Goal: Register for event/course

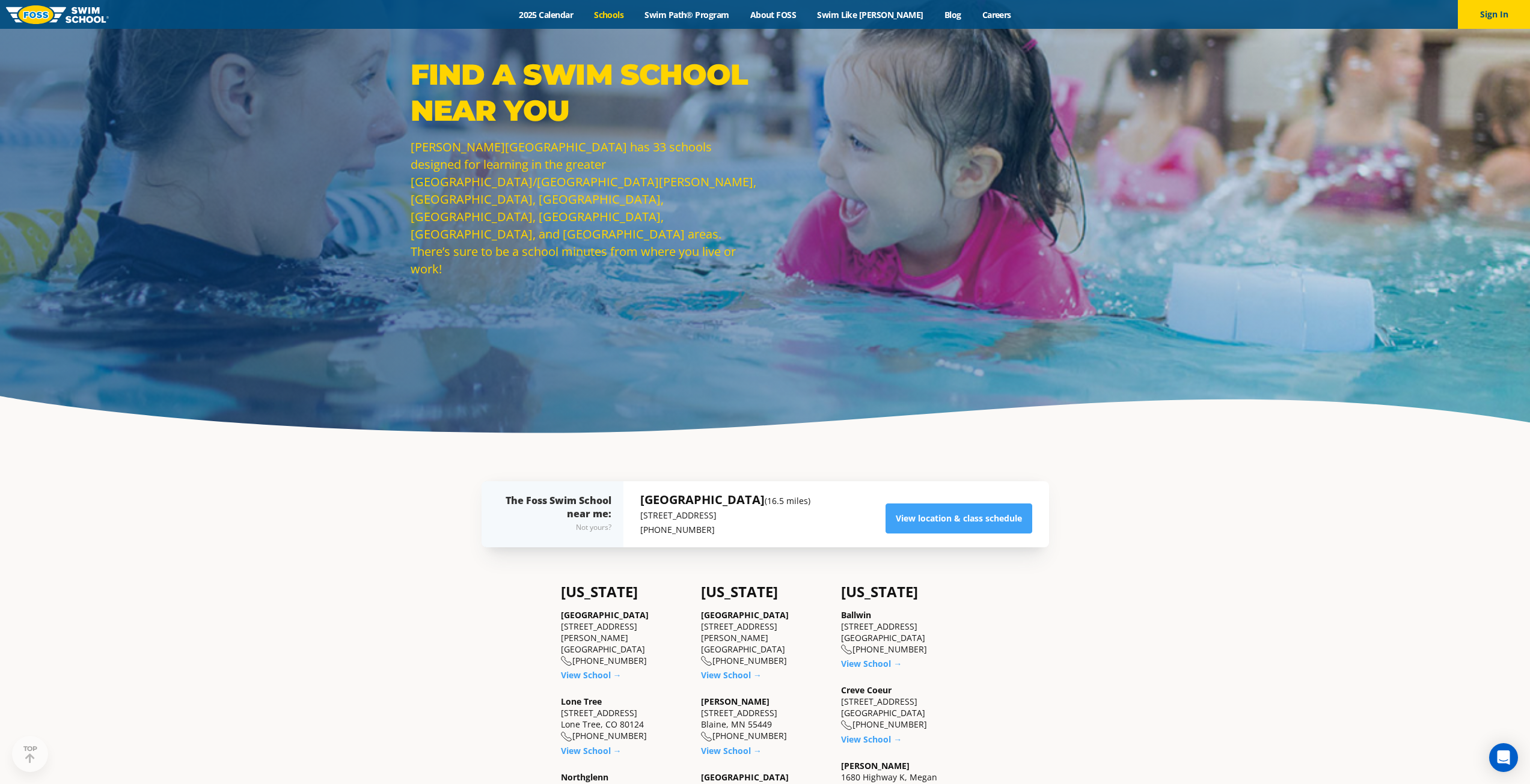
scroll to position [120, 0]
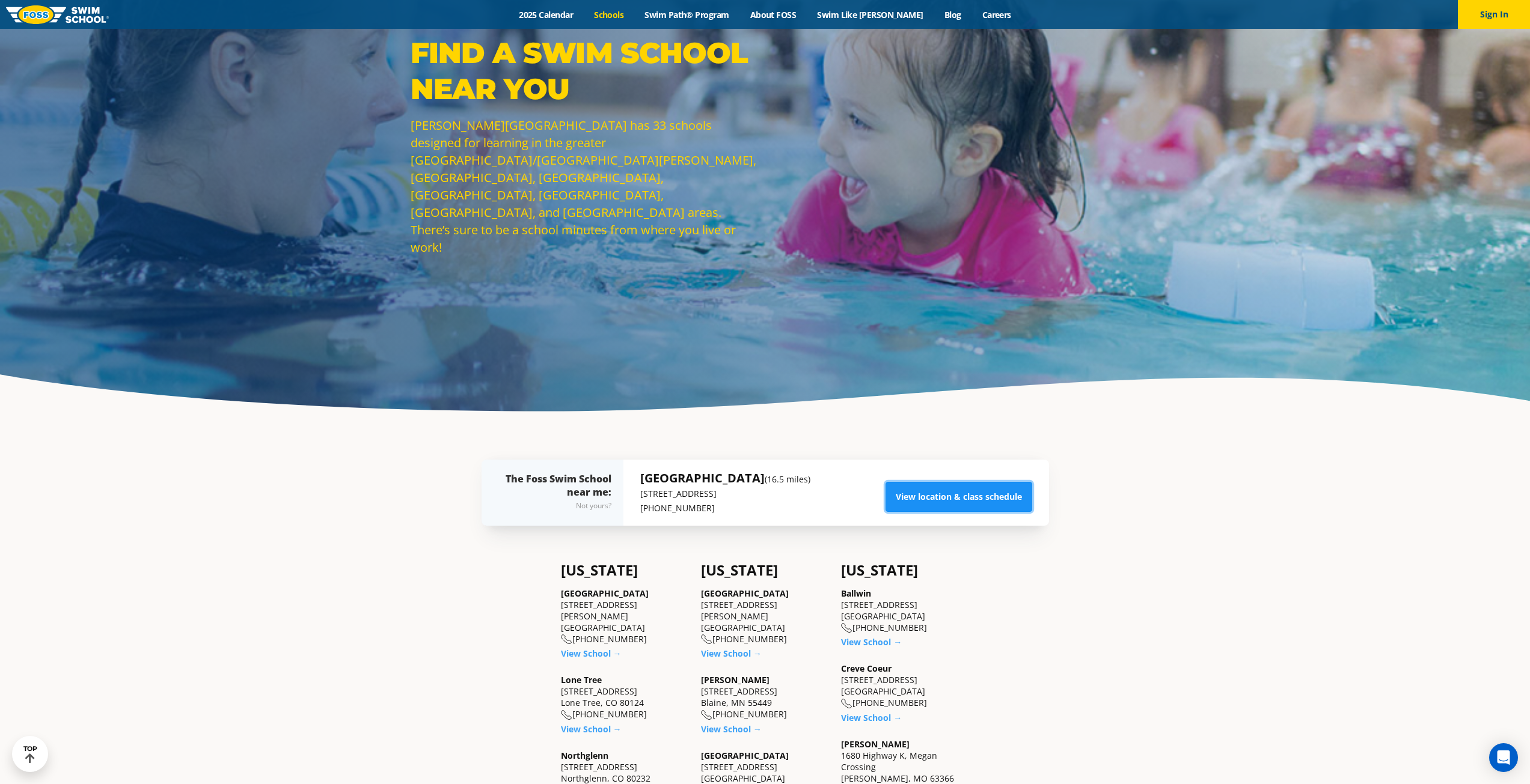
click at [940, 498] on link "View location & class schedule" at bounding box center [959, 497] width 147 height 30
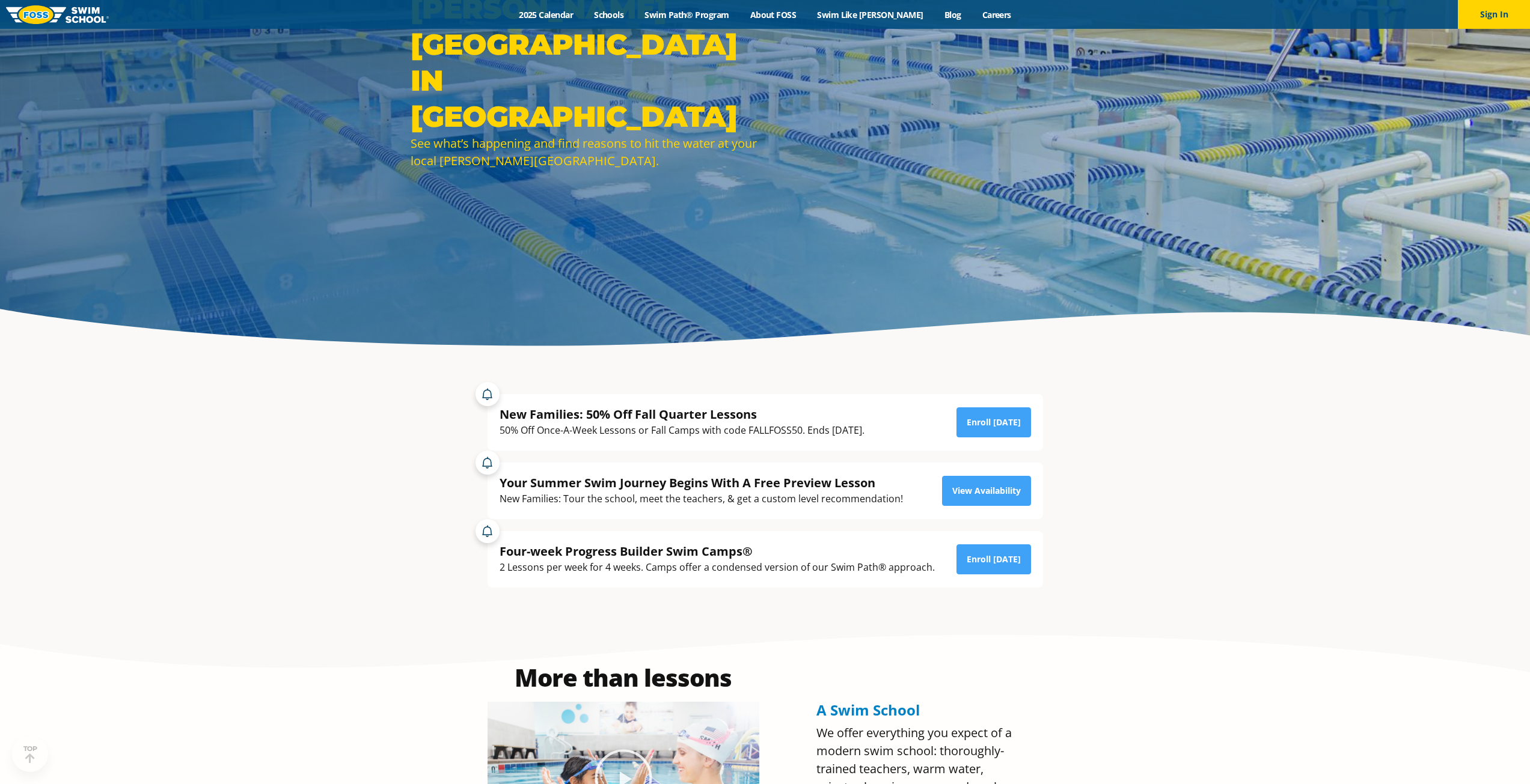
scroll to position [241, 0]
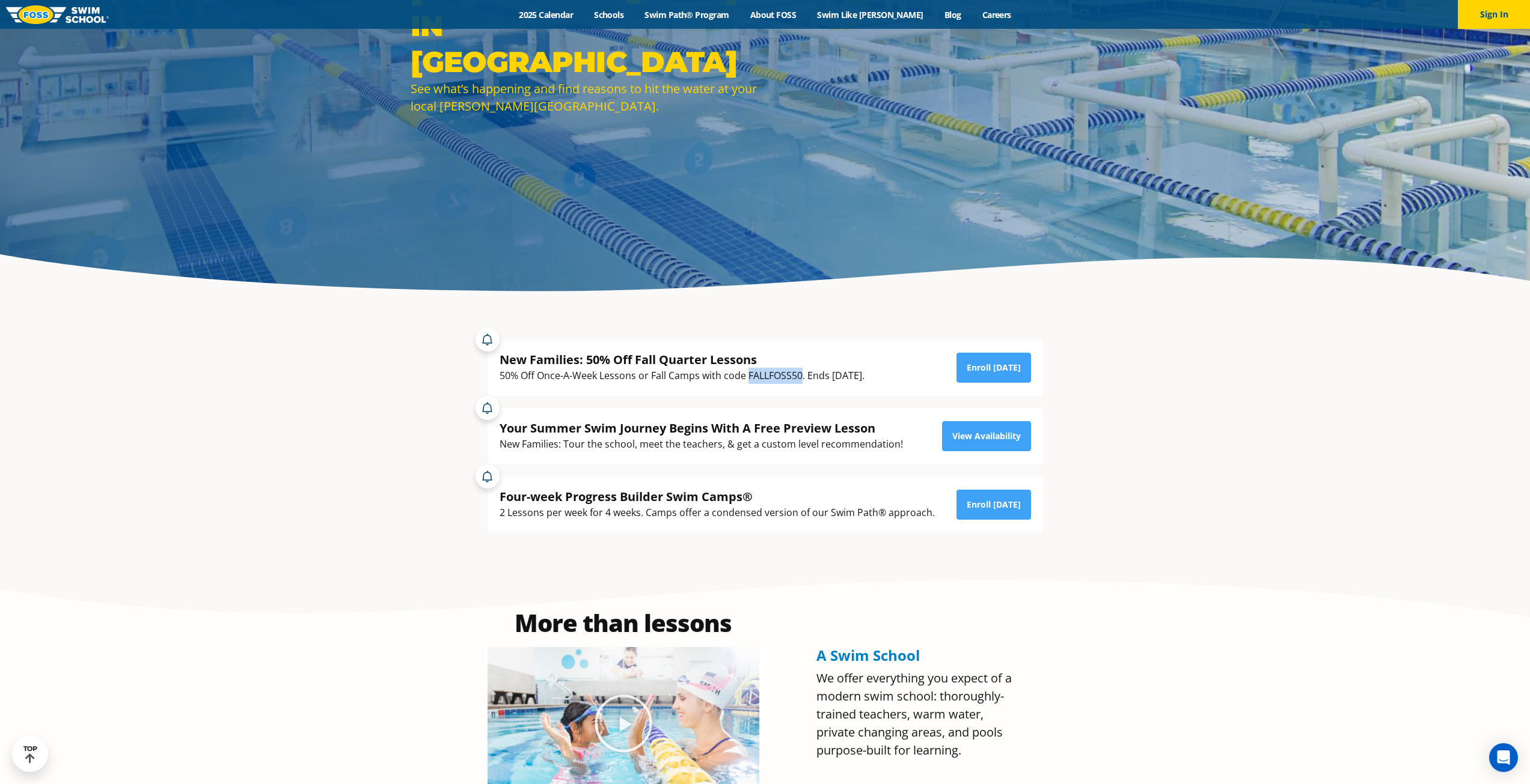
drag, startPoint x: 802, startPoint y: 372, endPoint x: 755, endPoint y: 375, distance: 47.1
click at [748, 374] on div "50% Off Once-A-Week Lessons or Fall Camps with code FALLFOSS50. Ends September …" at bounding box center [682, 376] width 365 height 16
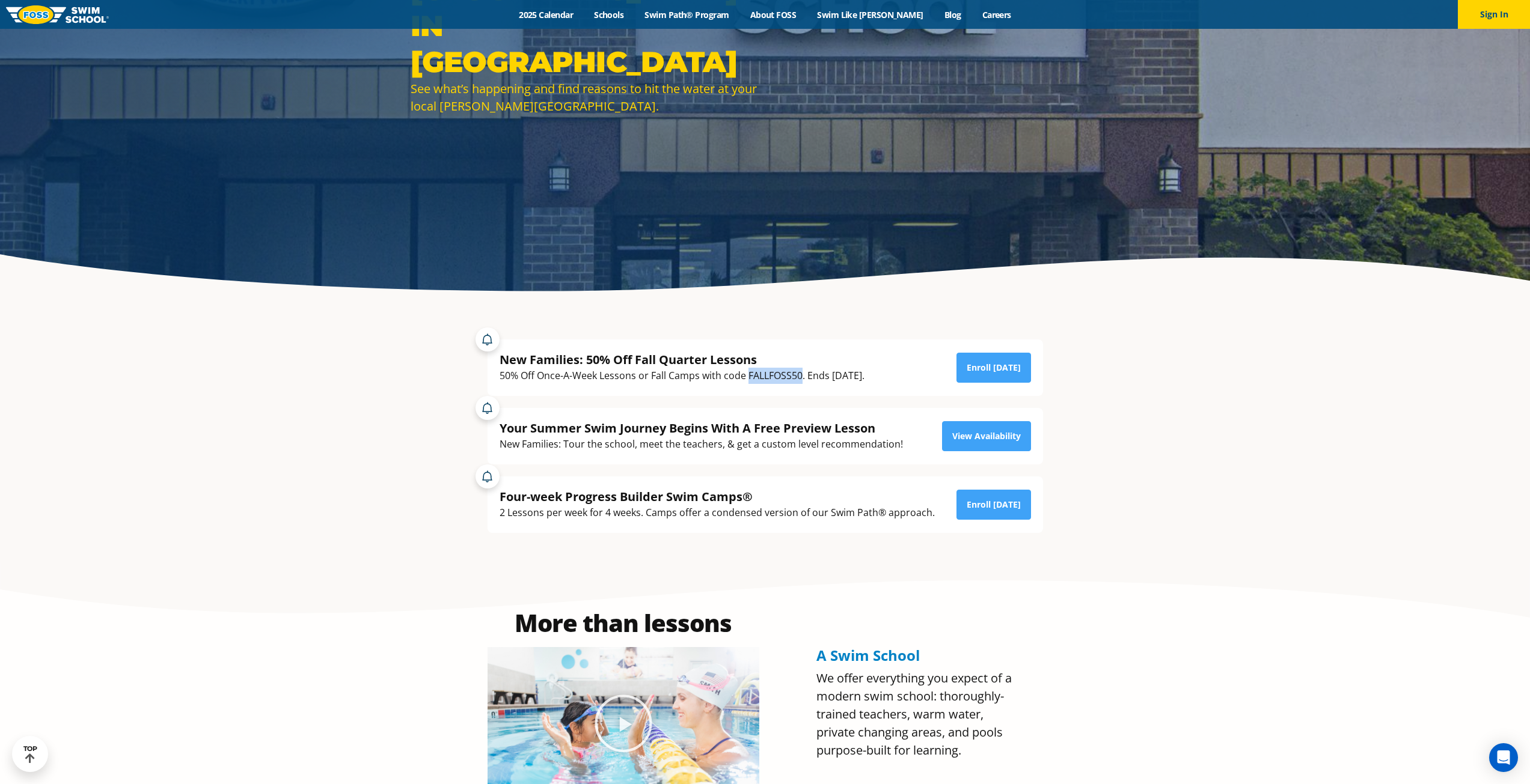
copy div "FALLFOSS50"
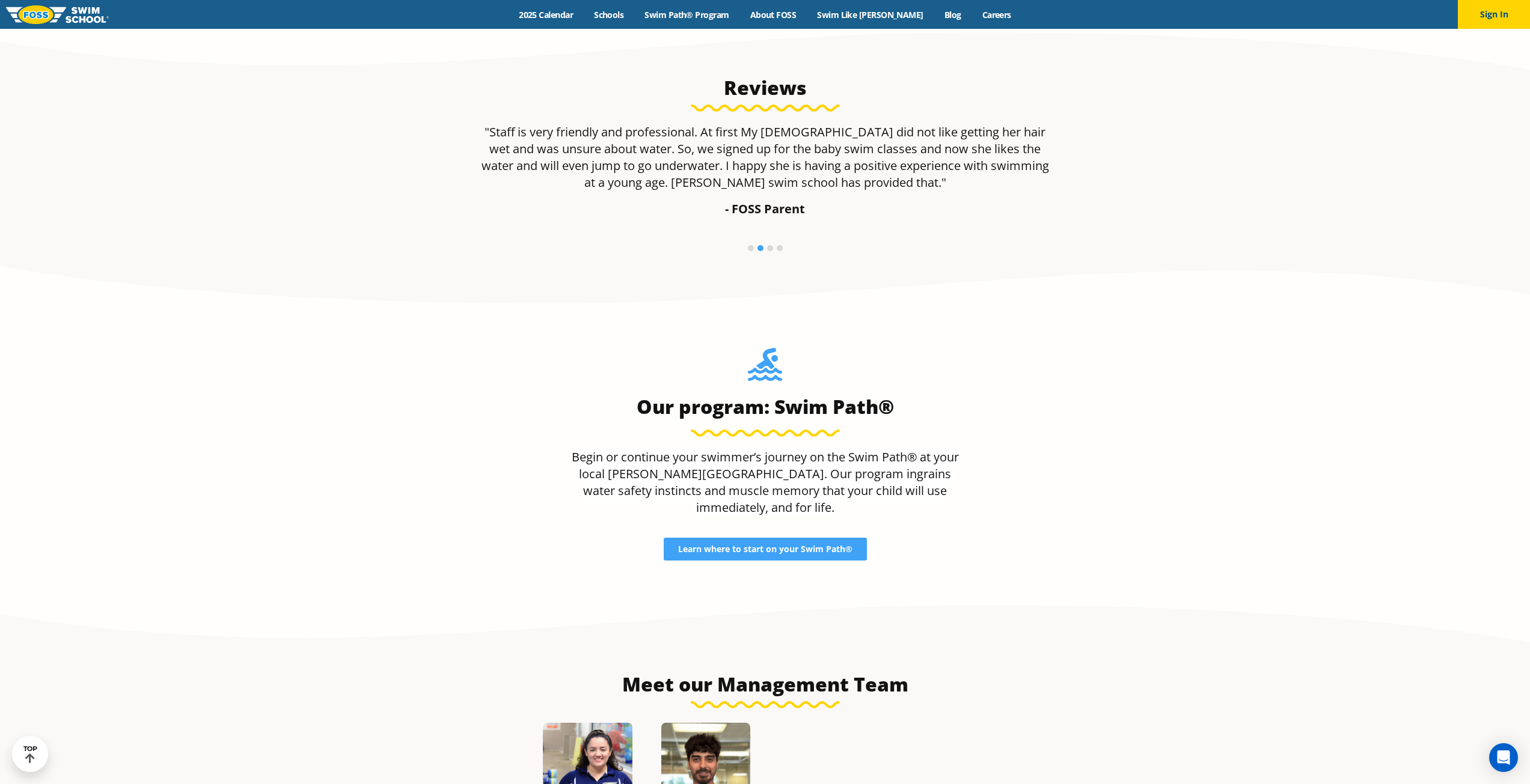
scroll to position [1142, 0]
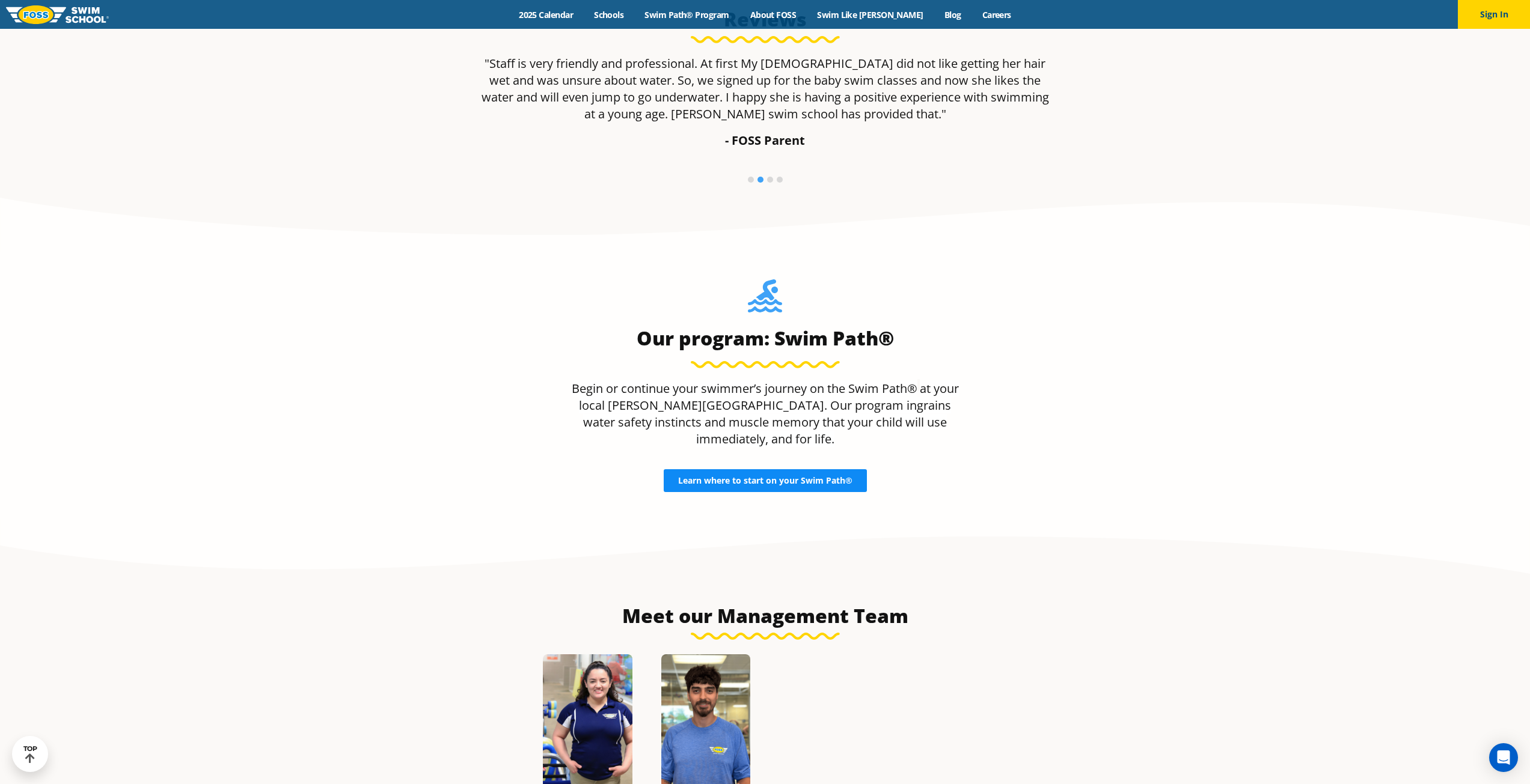
click at [747, 472] on link "Learn where to start on your Swim Path®" at bounding box center [765, 480] width 203 height 22
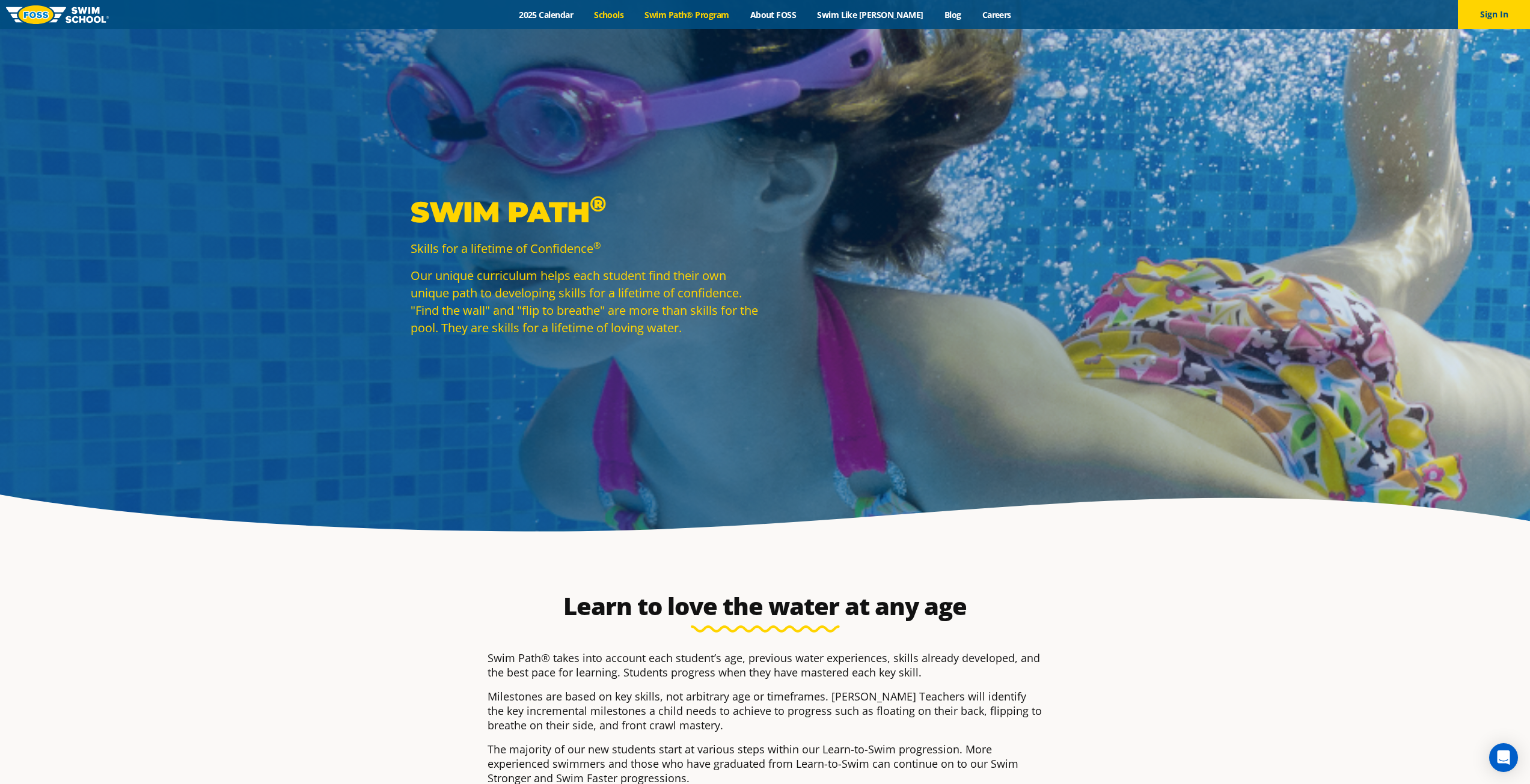
click at [634, 13] on link "Schools" at bounding box center [608, 14] width 50 height 11
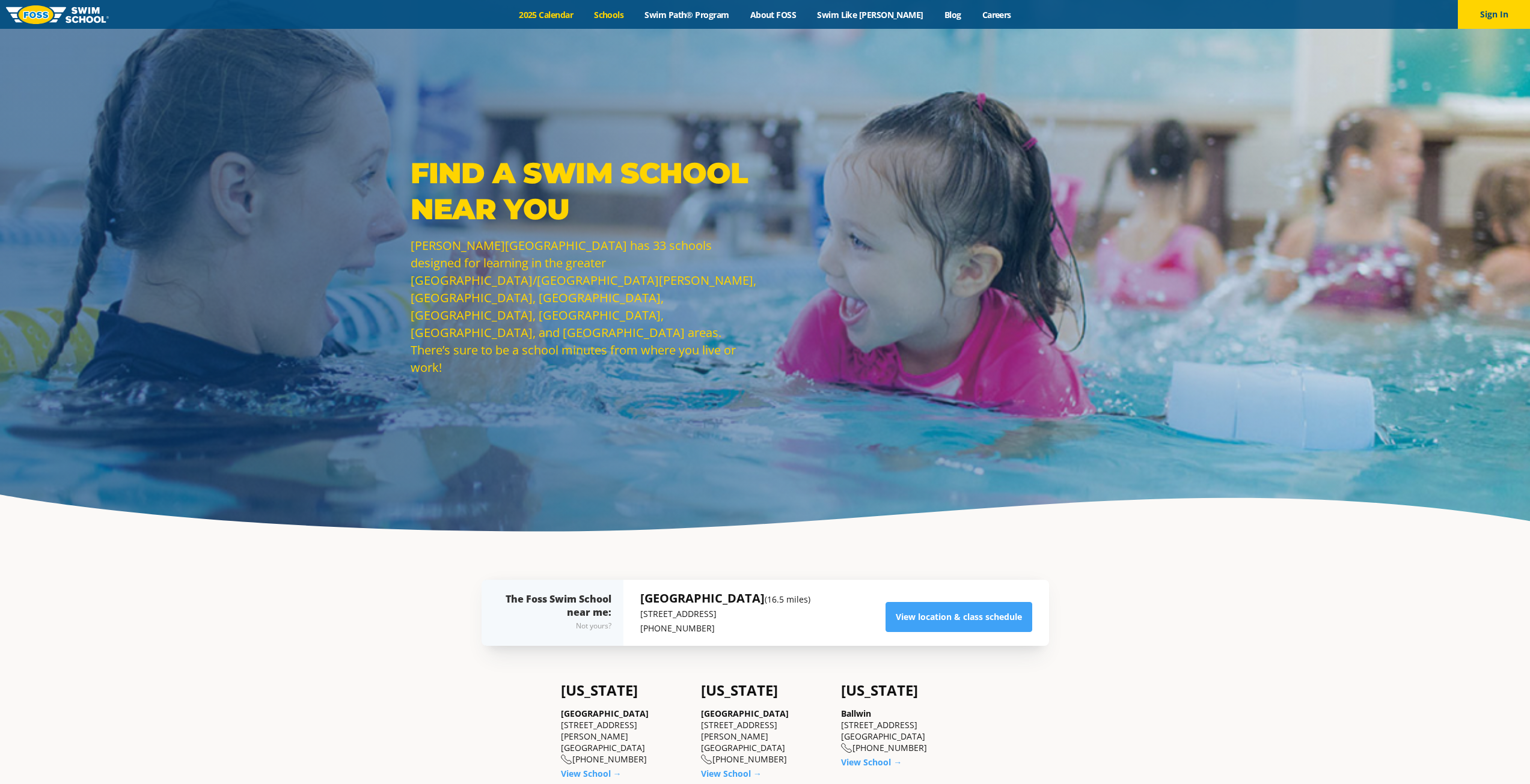
drag, startPoint x: 0, startPoint y: 0, endPoint x: 578, endPoint y: 14, distance: 578.2
click at [578, 14] on link "2025 Calendar" at bounding box center [546, 14] width 75 height 11
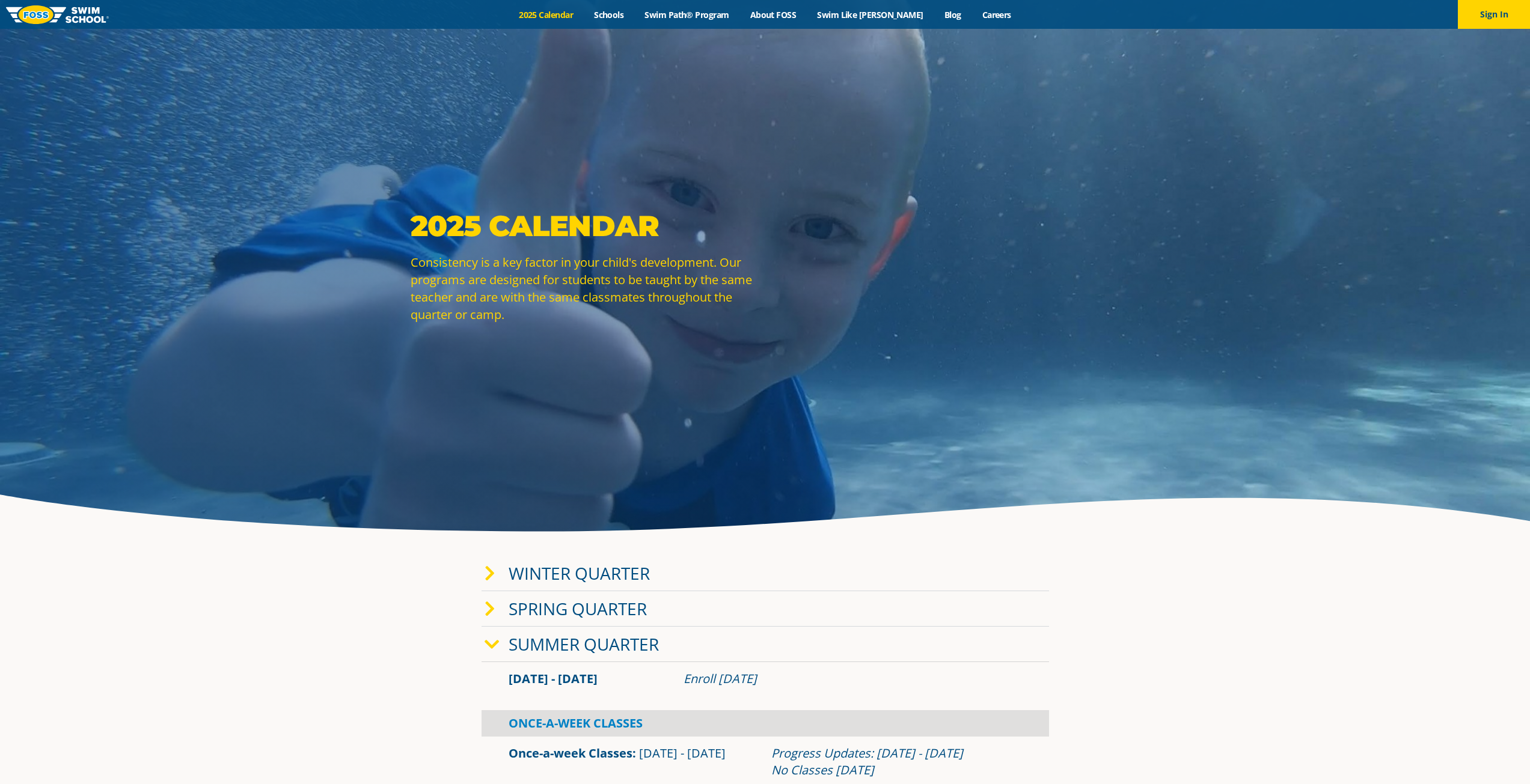
click at [640, 7] on div "Menu 2025 Calendar Schools Swim Path® Program About FOSS Swim Like Regan Blog C…" at bounding box center [765, 14] width 1530 height 28
click at [634, 12] on link "Schools" at bounding box center [608, 14] width 50 height 11
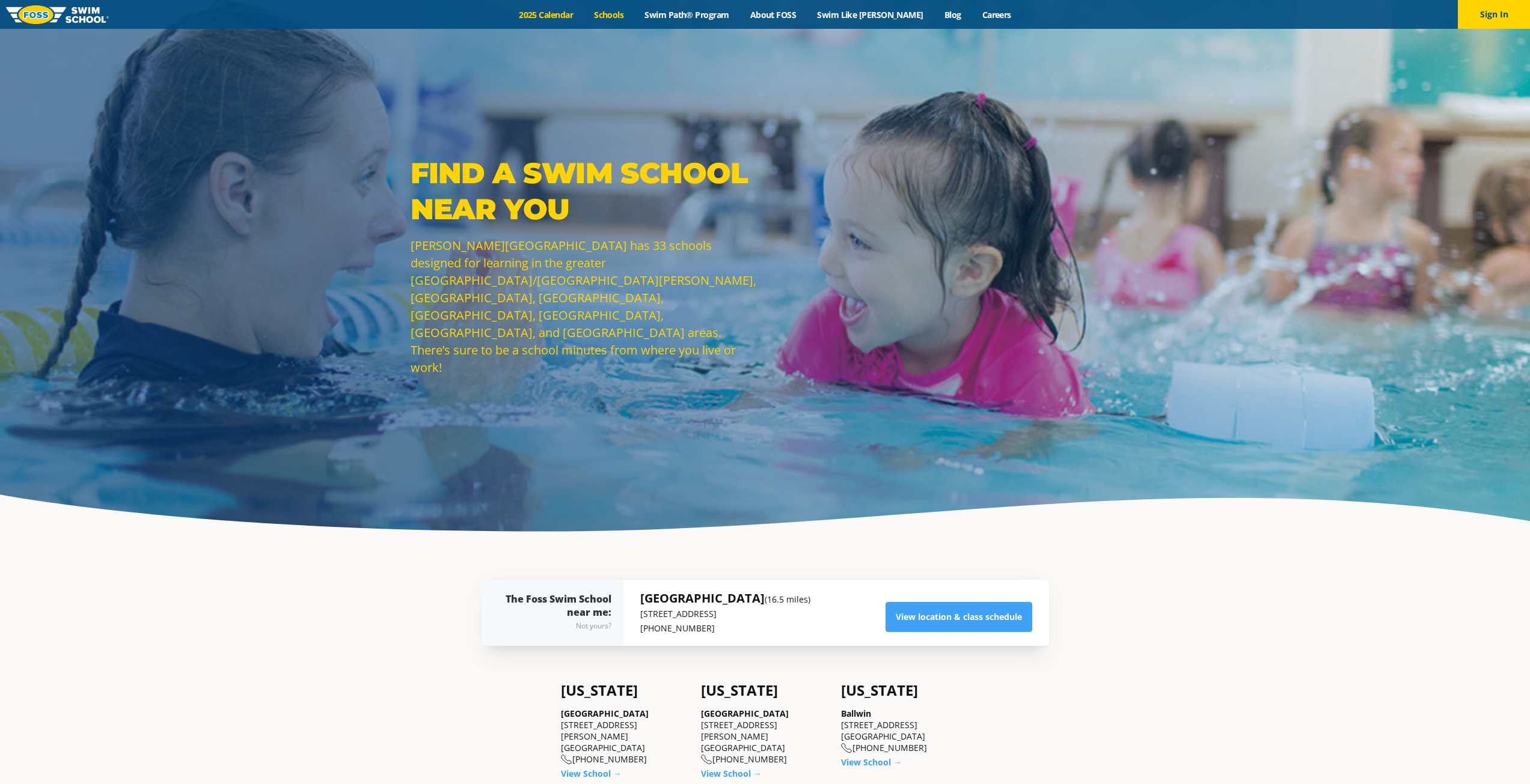
click at [580, 13] on link "2025 Calendar" at bounding box center [546, 14] width 75 height 11
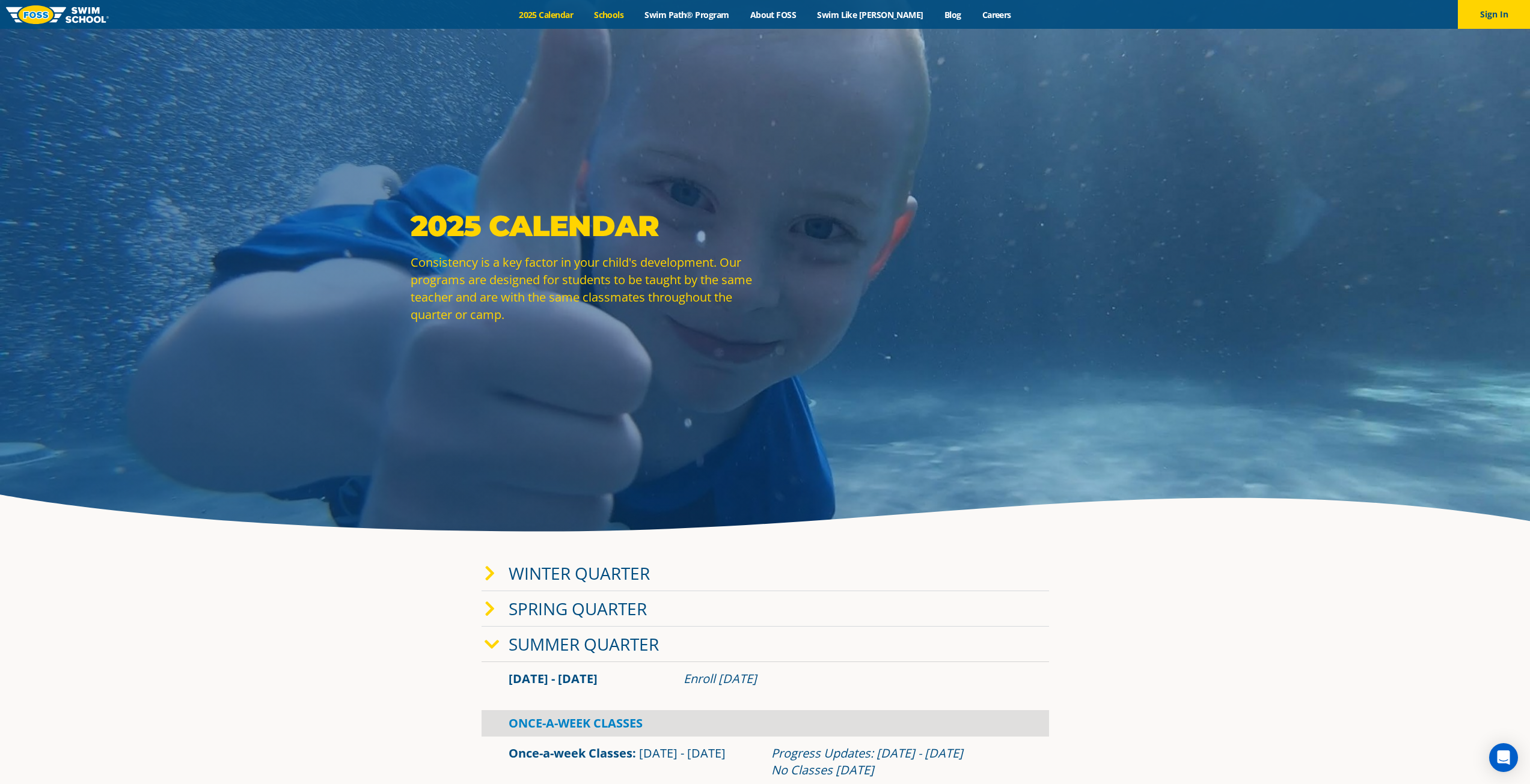
click at [627, 11] on link "Schools" at bounding box center [608, 14] width 50 height 11
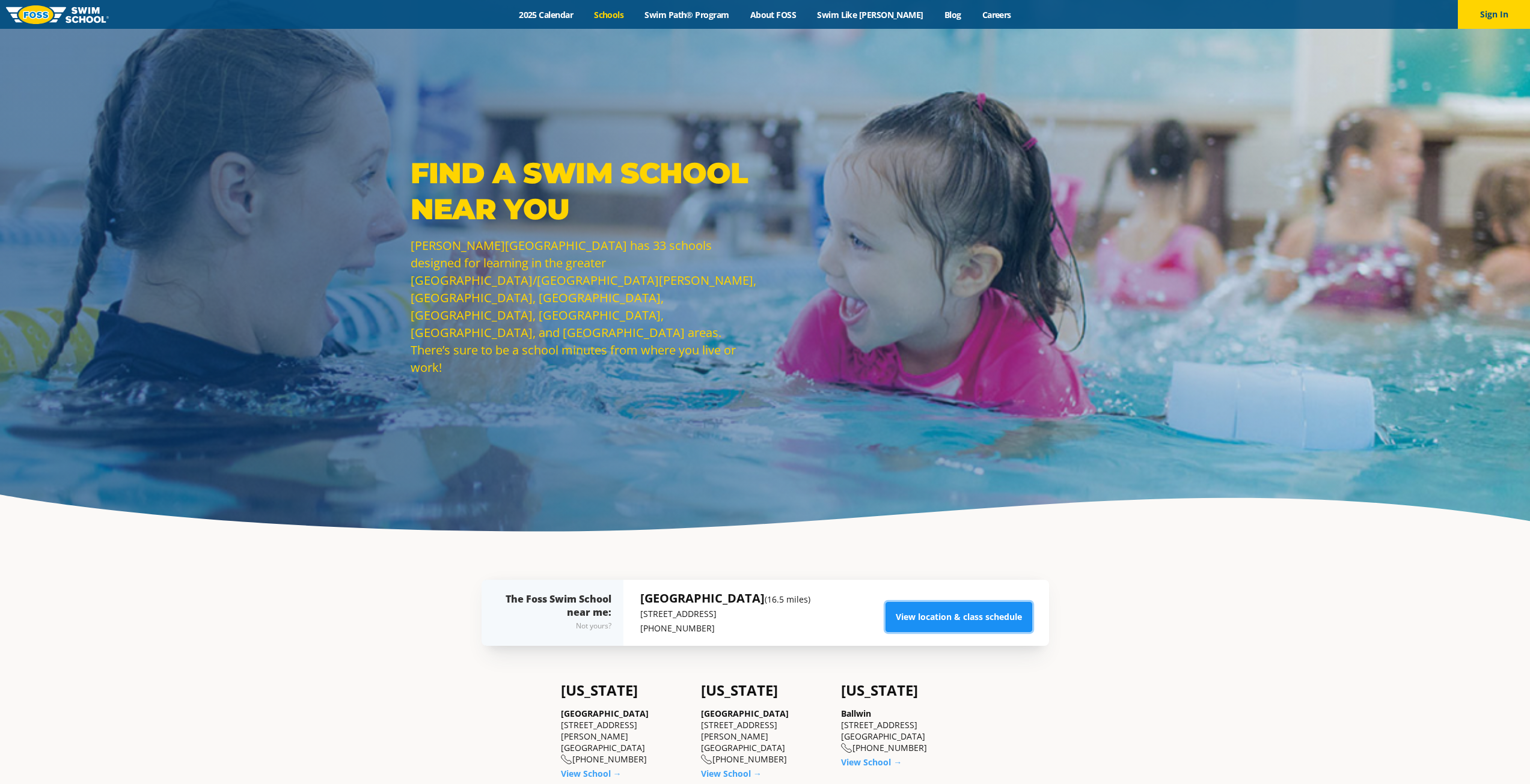
click at [947, 626] on link "View location & class schedule" at bounding box center [959, 617] width 147 height 30
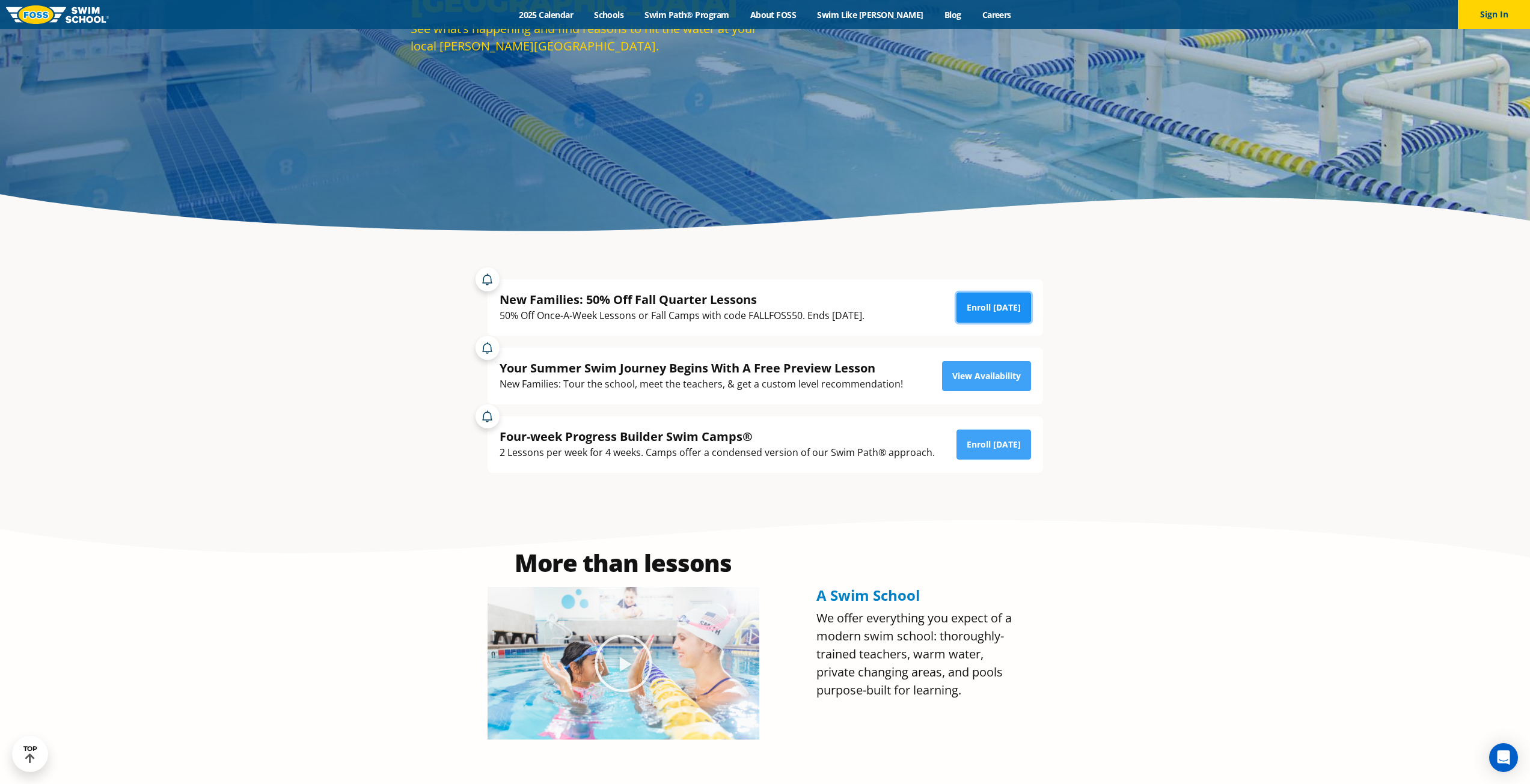
click at [1010, 304] on link "Enroll Today" at bounding box center [993, 307] width 74 height 30
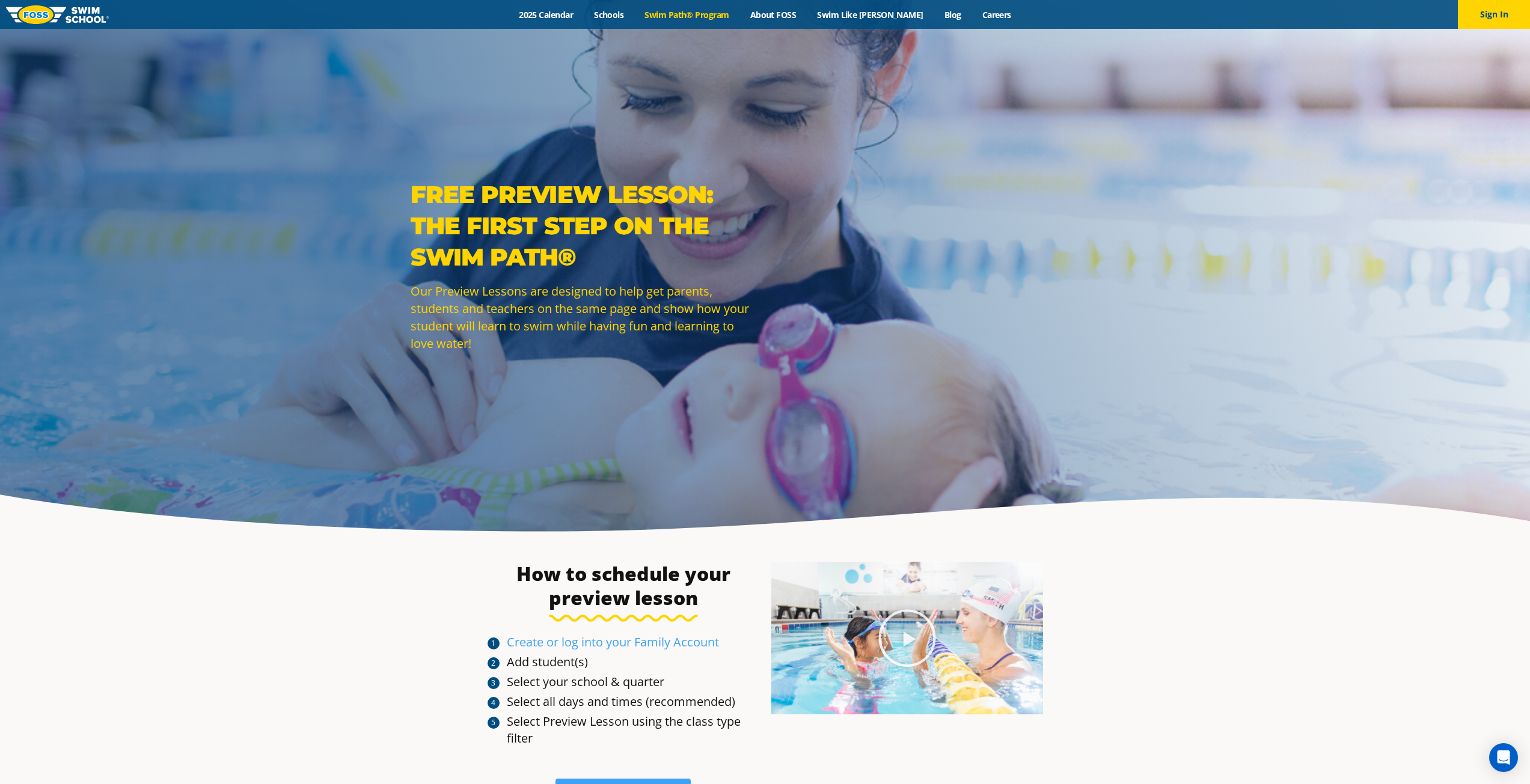
click at [713, 9] on link "Swim Path® Program" at bounding box center [687, 14] width 105 height 11
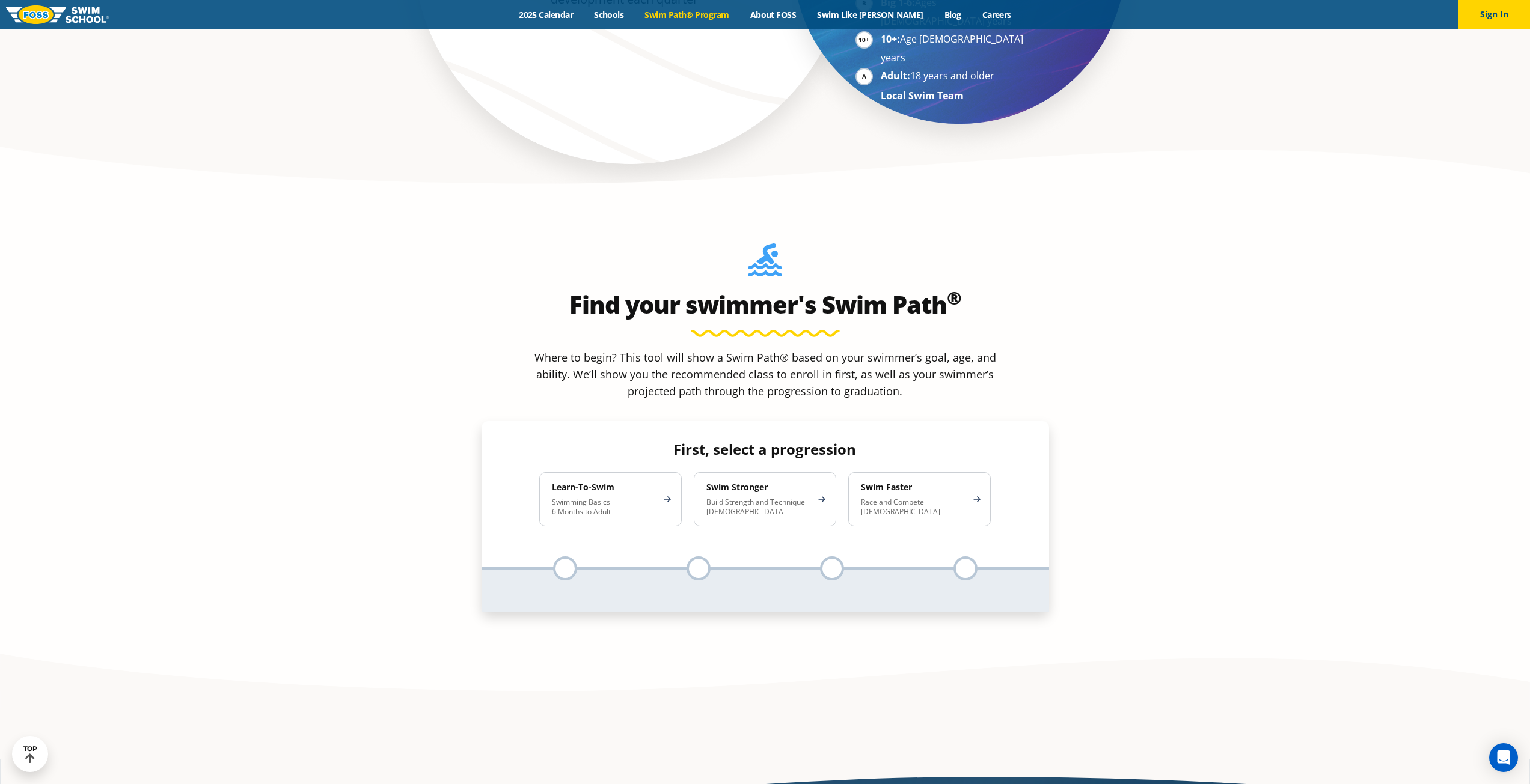
scroll to position [1142, 0]
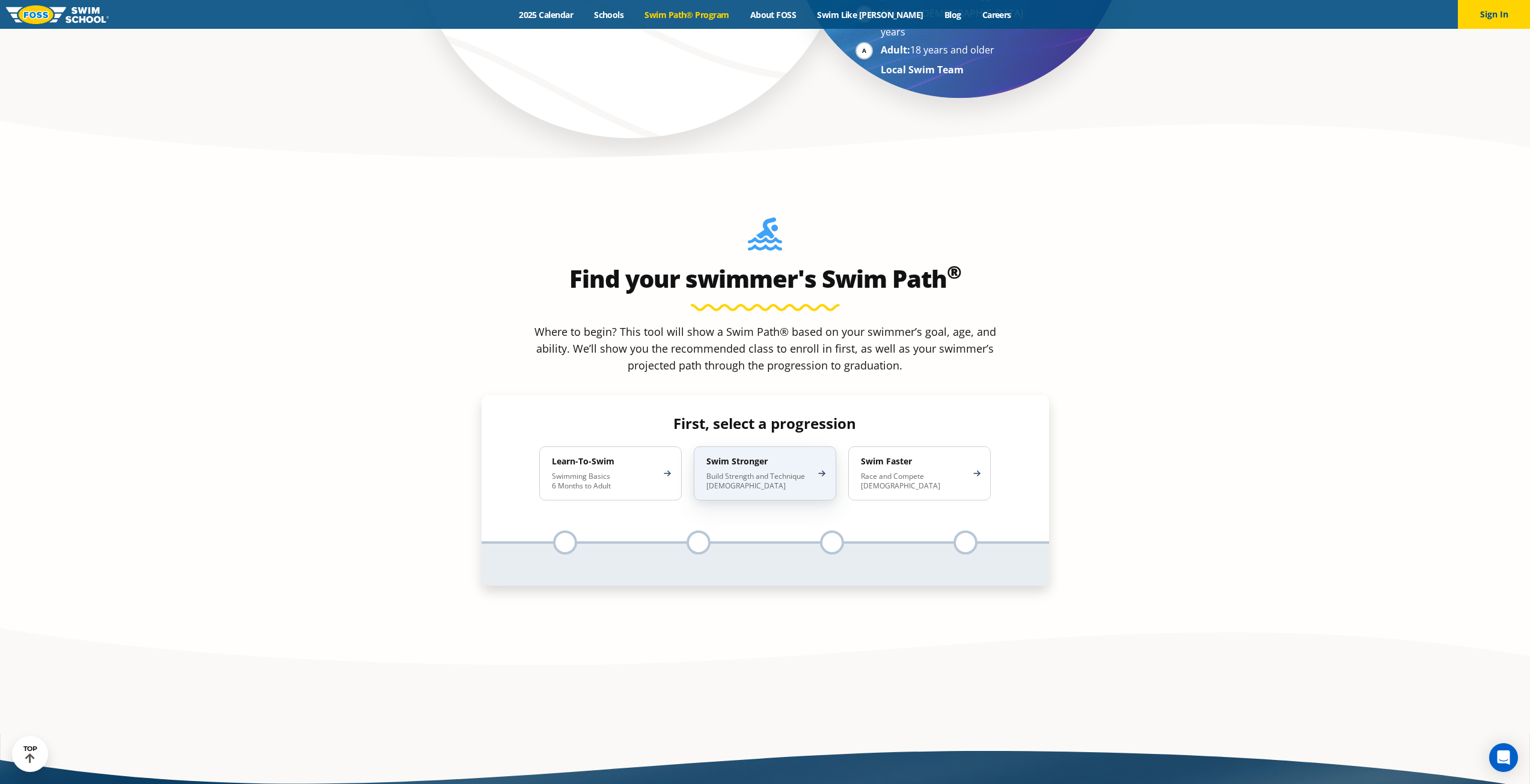
click at [741, 471] on p "Build Strength and Technique [DEMOGRAPHIC_DATA]" at bounding box center [759, 481] width 105 height 19
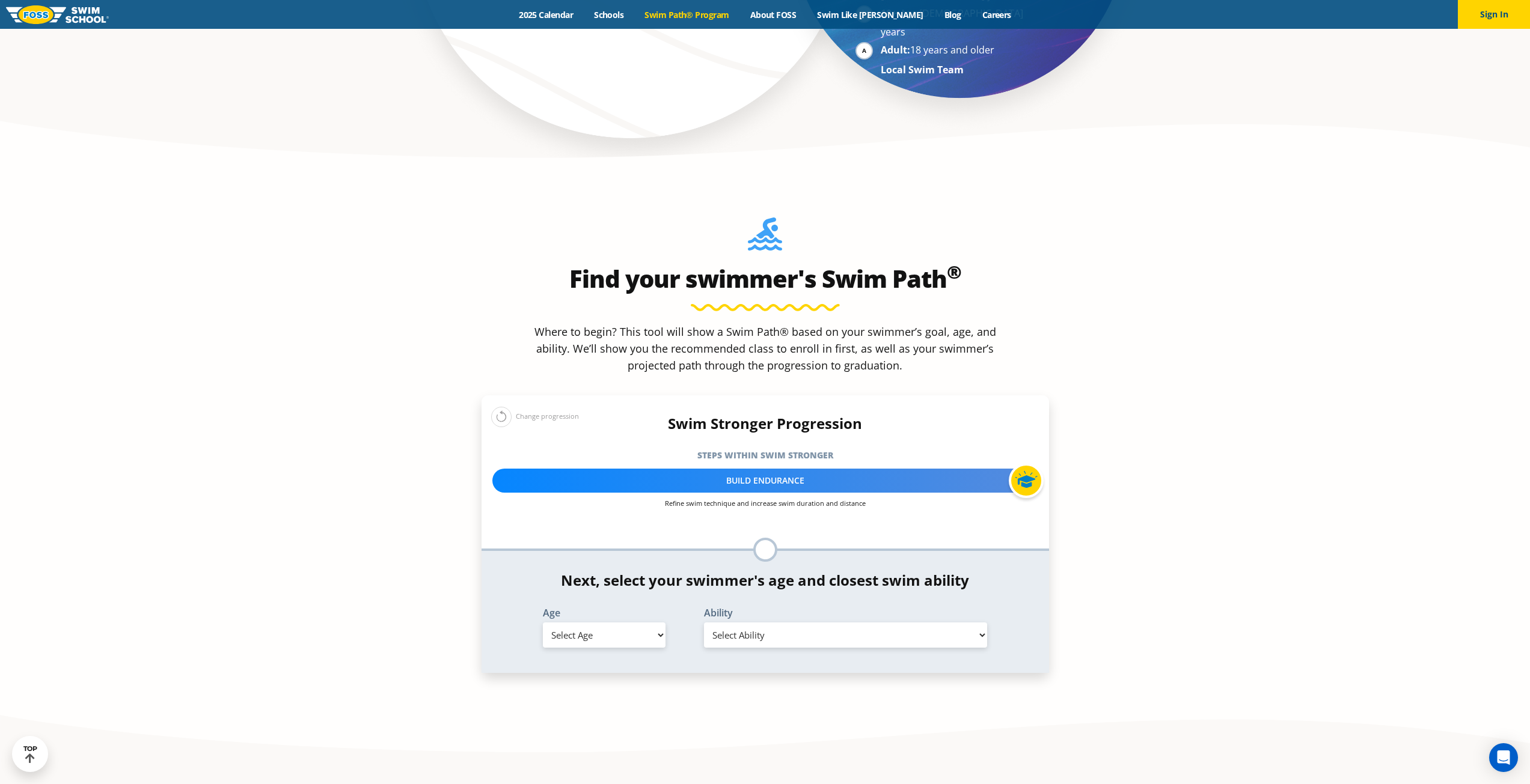
click at [638, 622] on select "Select Age [DEMOGRAPHIC_DATA] months - 1 year 1 year 2 years 3 years 4 years 5 …" at bounding box center [604, 635] width 123 height 25
select select "5-years"
click at [543, 622] on select "Select Age [DEMOGRAPHIC_DATA] months - 1 year 1 year 2 years 3 years 4 years 5 …" at bounding box center [604, 635] width 123 height 25
click at [837, 622] on select "Select Ability First in-water experience When in the water, reliant on a life j…" at bounding box center [846, 635] width 284 height 25
select select "5-years-when-in-the-water-reliant-on-a-life-jacket-or-floatation-device"
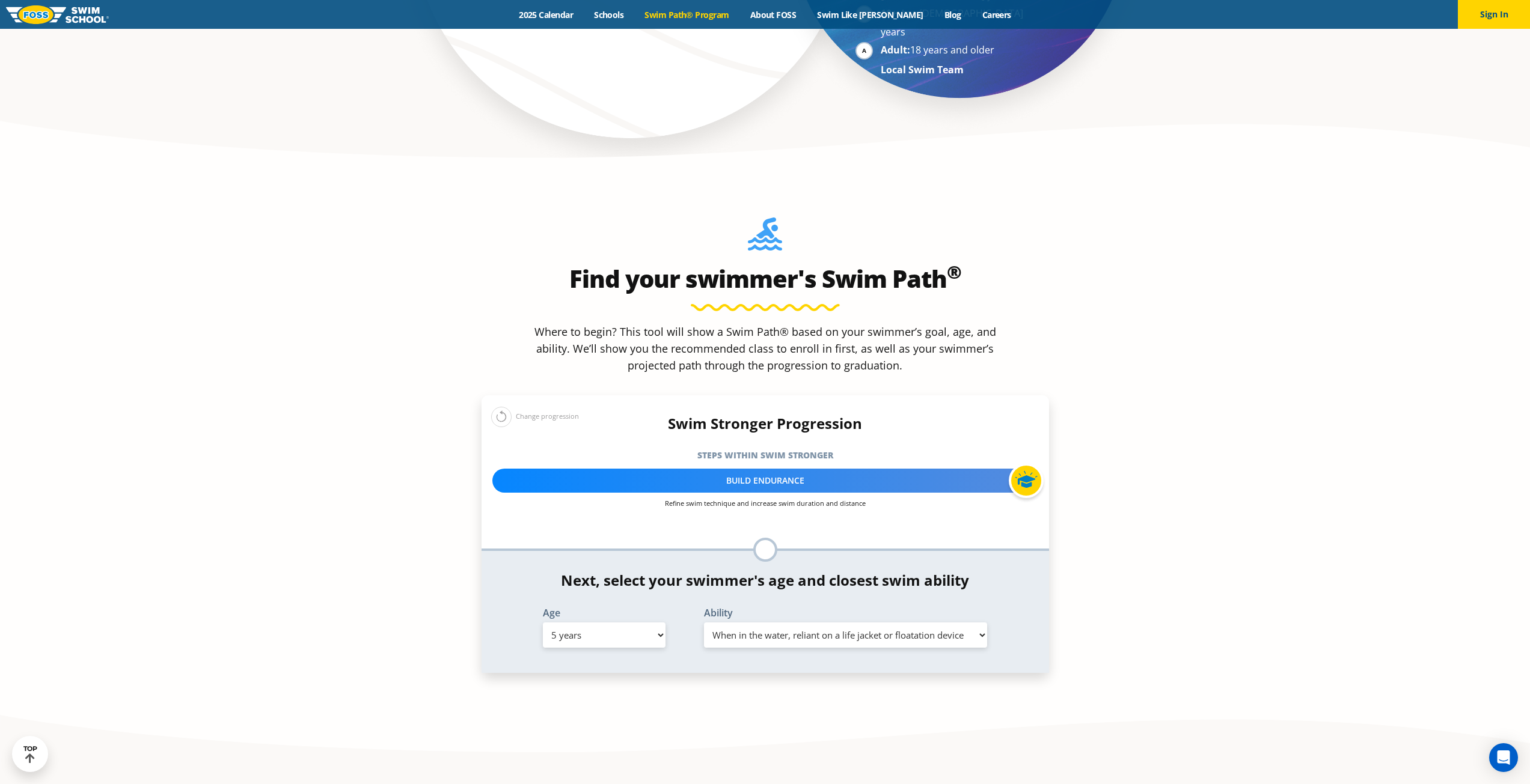
click at [704, 622] on select "Select Ability First in-water experience When in the water, reliant on a life j…" at bounding box center [846, 635] width 284 height 25
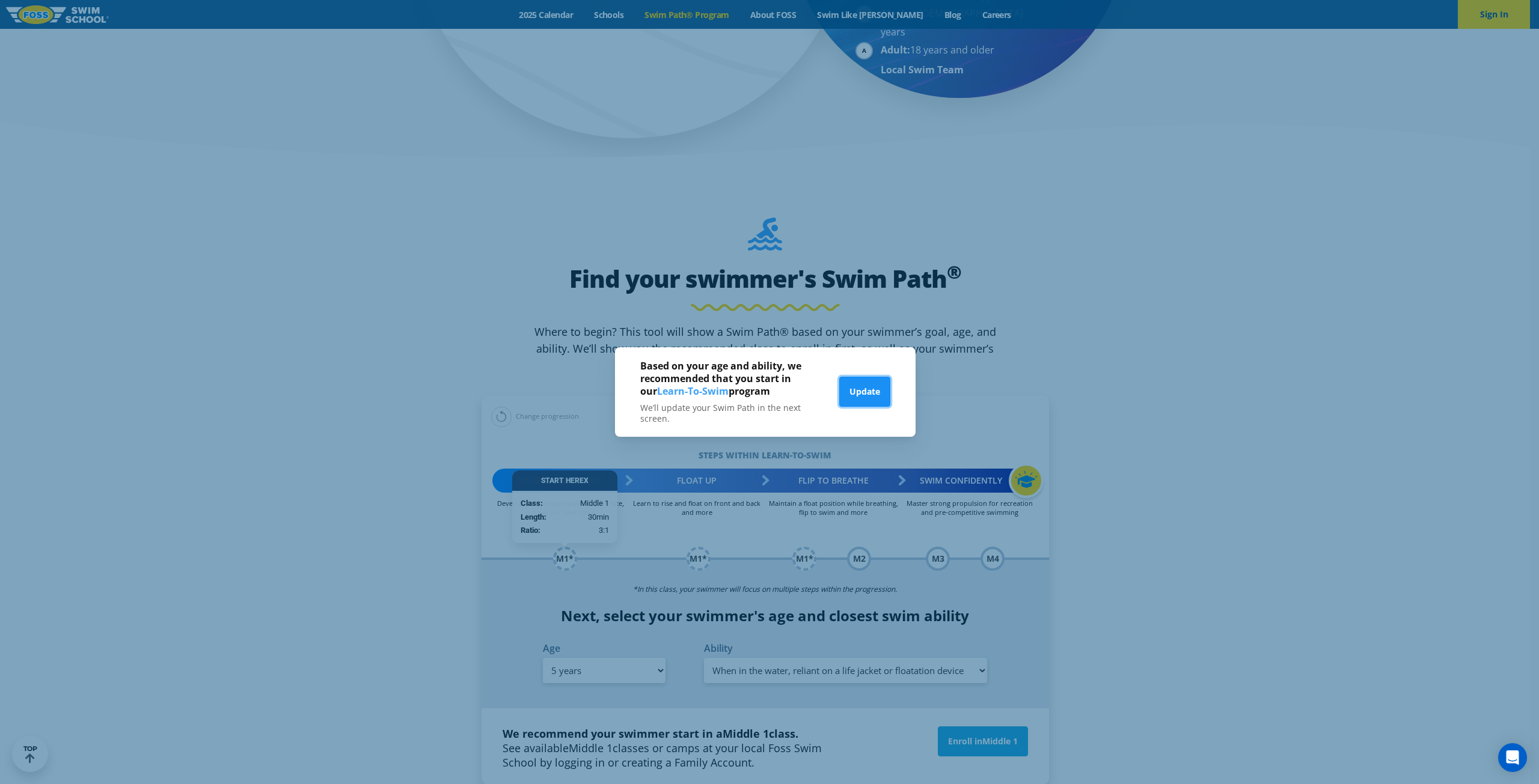
click at [852, 391] on button "Update" at bounding box center [865, 392] width 51 height 30
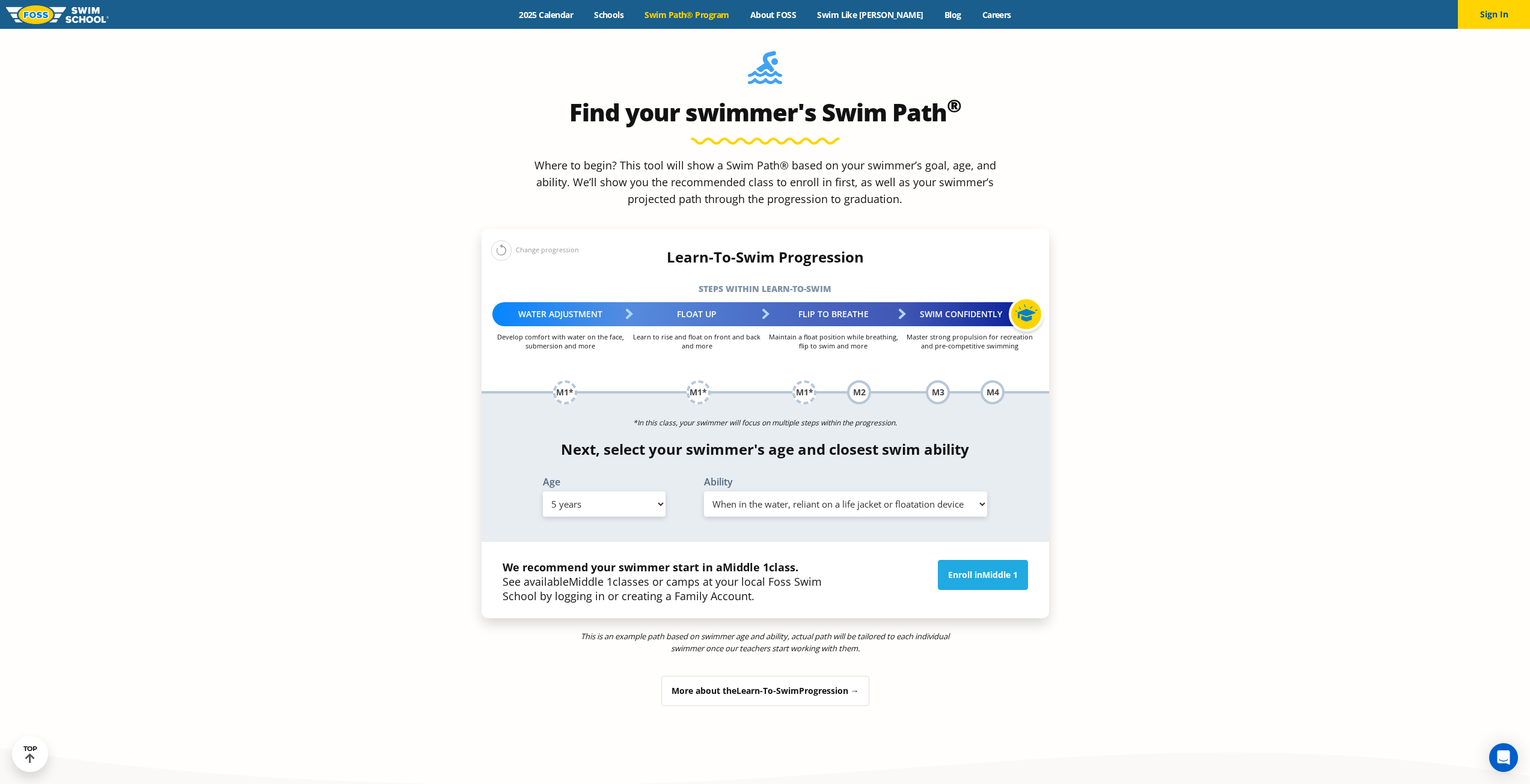
scroll to position [1321, 0]
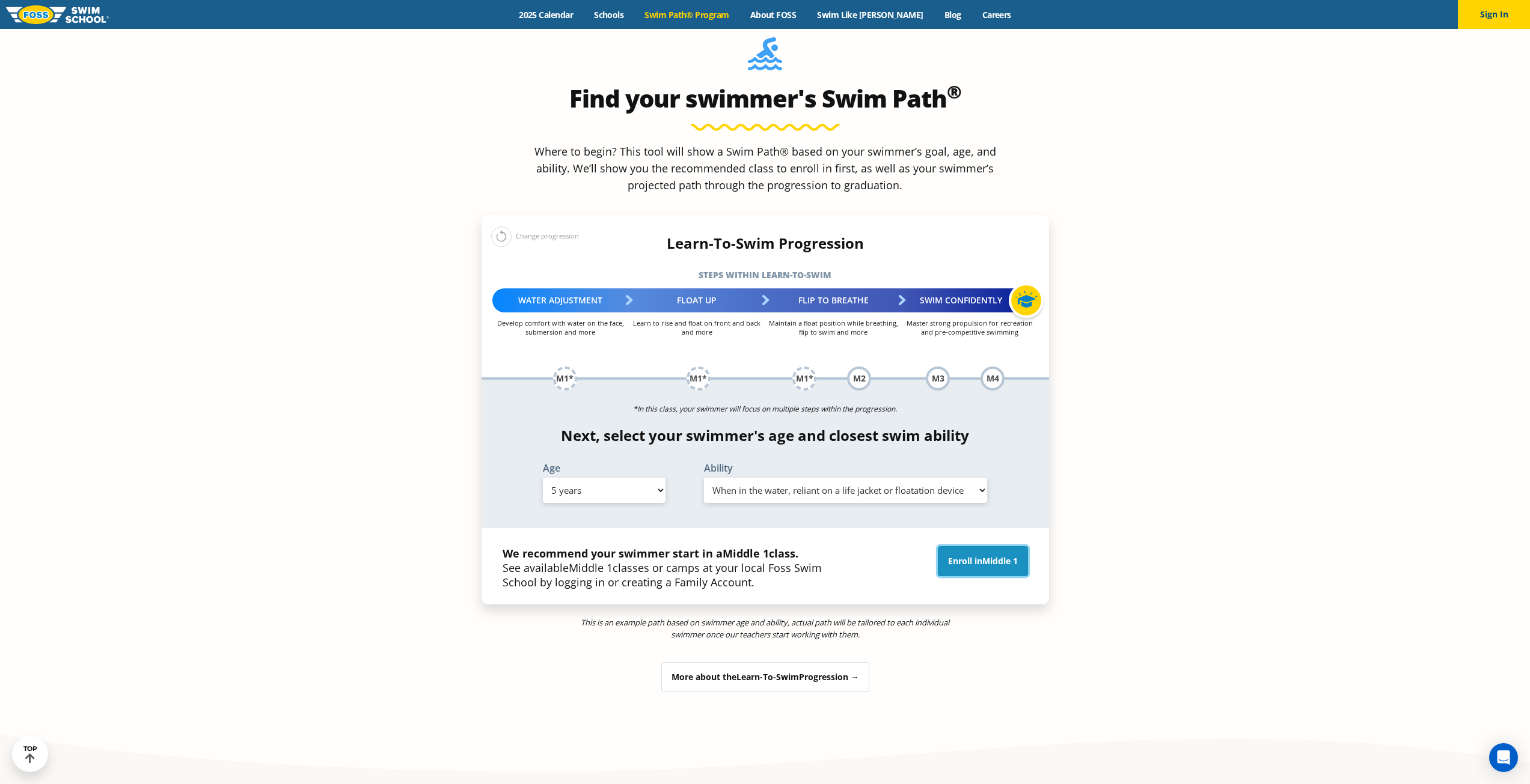
click at [968, 546] on link "Enroll in Middle 1" at bounding box center [982, 561] width 90 height 30
